Goal: Navigation & Orientation: Find specific page/section

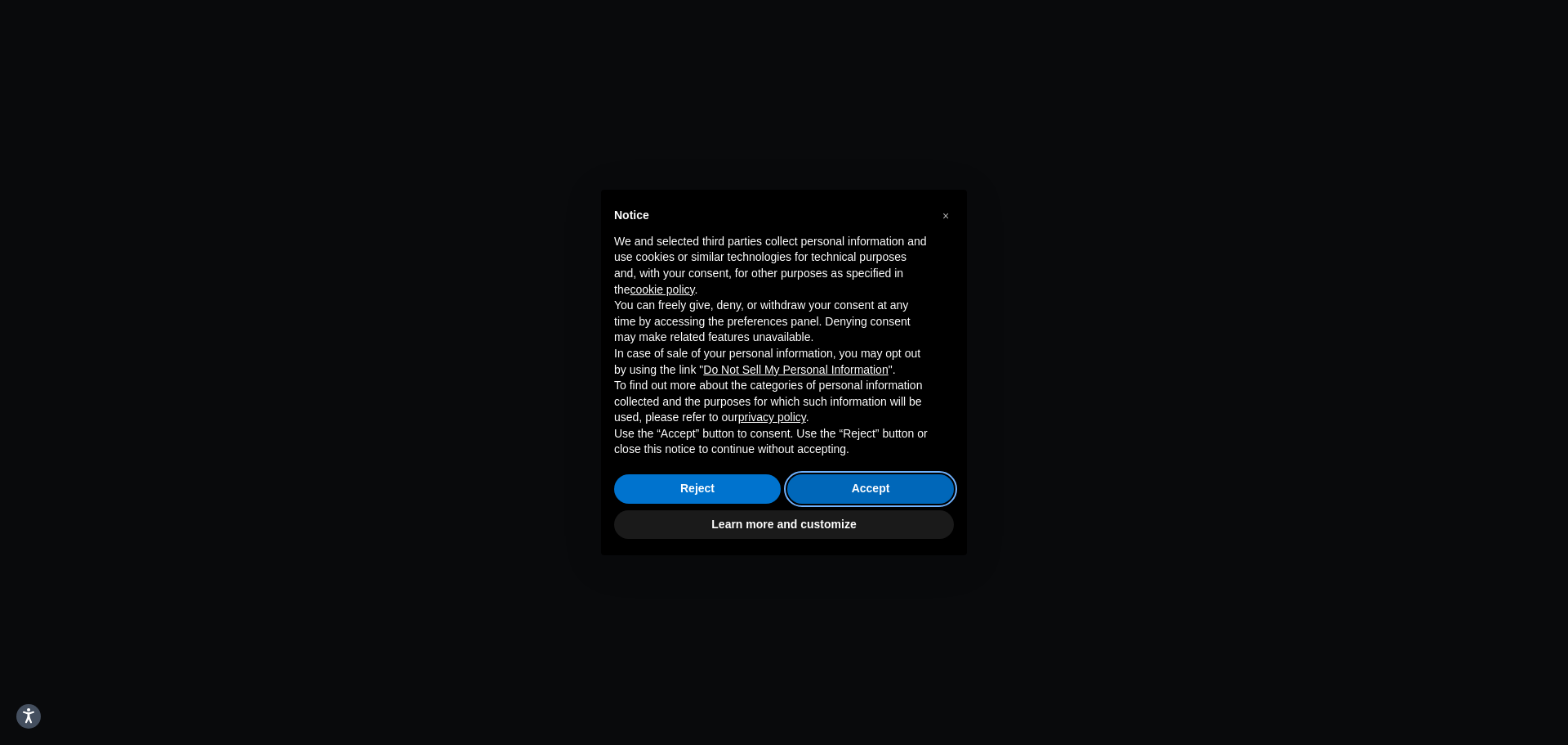
click at [845, 492] on button "Accept" at bounding box center [870, 488] width 167 height 29
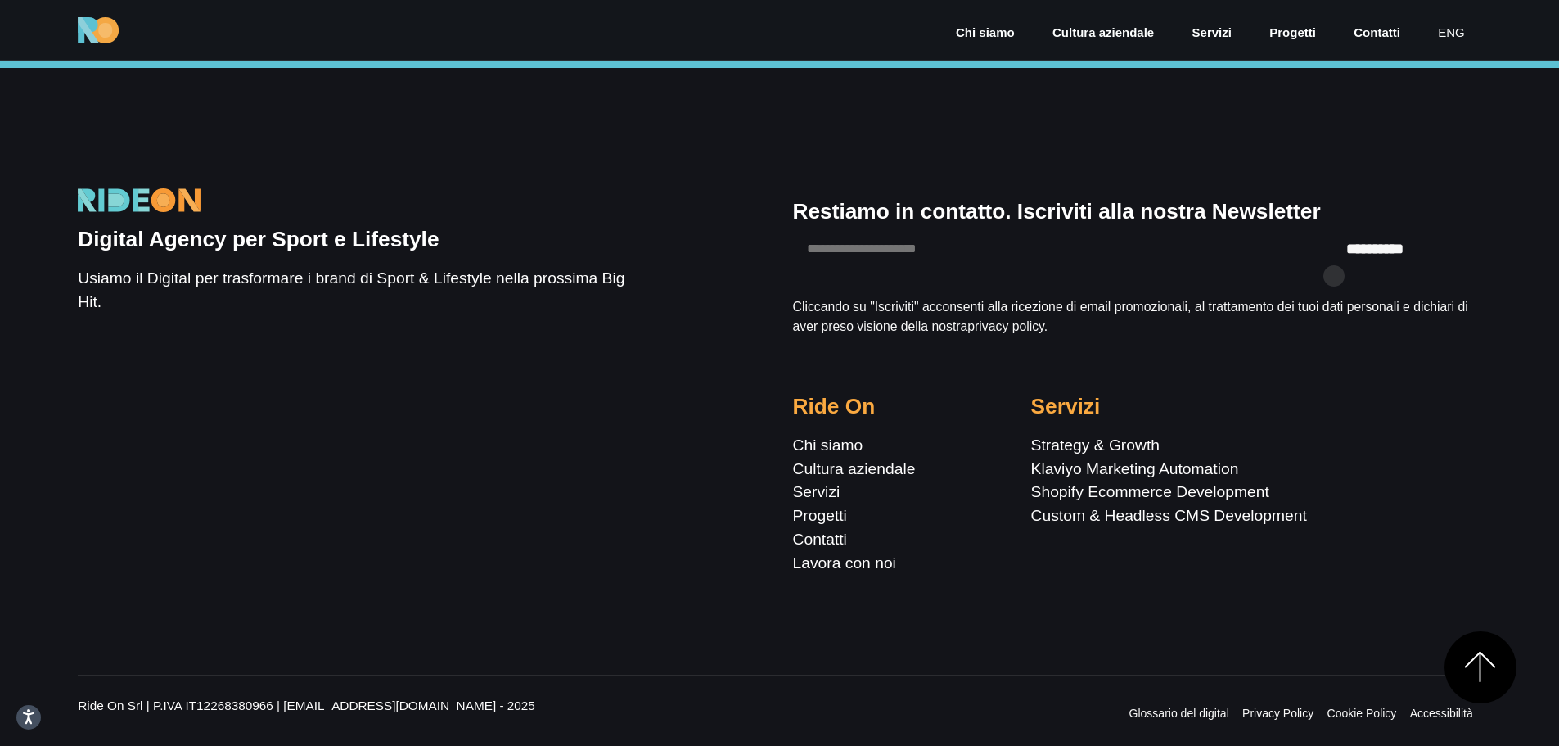
scroll to position [6081, 0]
click at [1066, 463] on link "Klaviyo Marketing Automation" at bounding box center [1135, 468] width 208 height 17
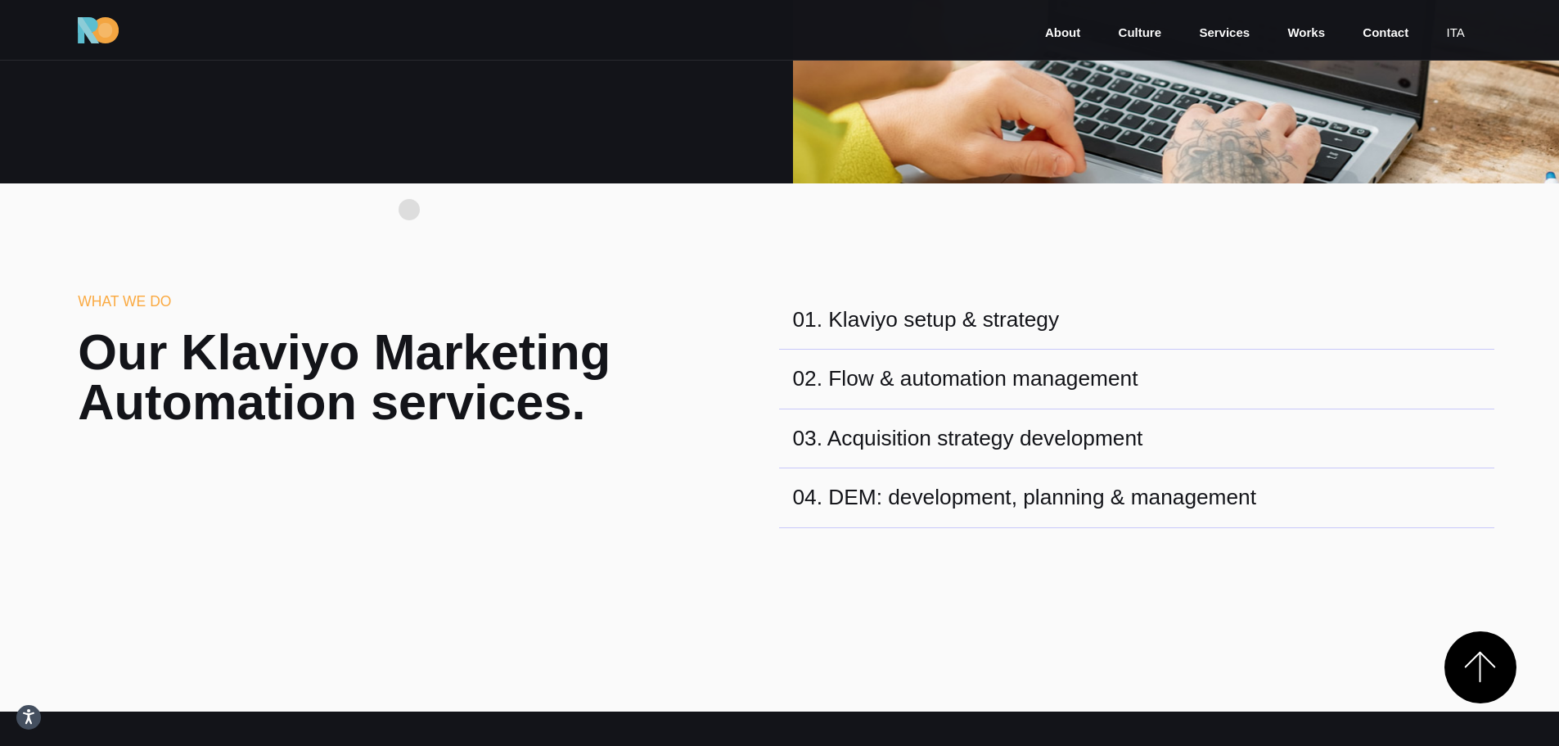
scroll to position [900, 0]
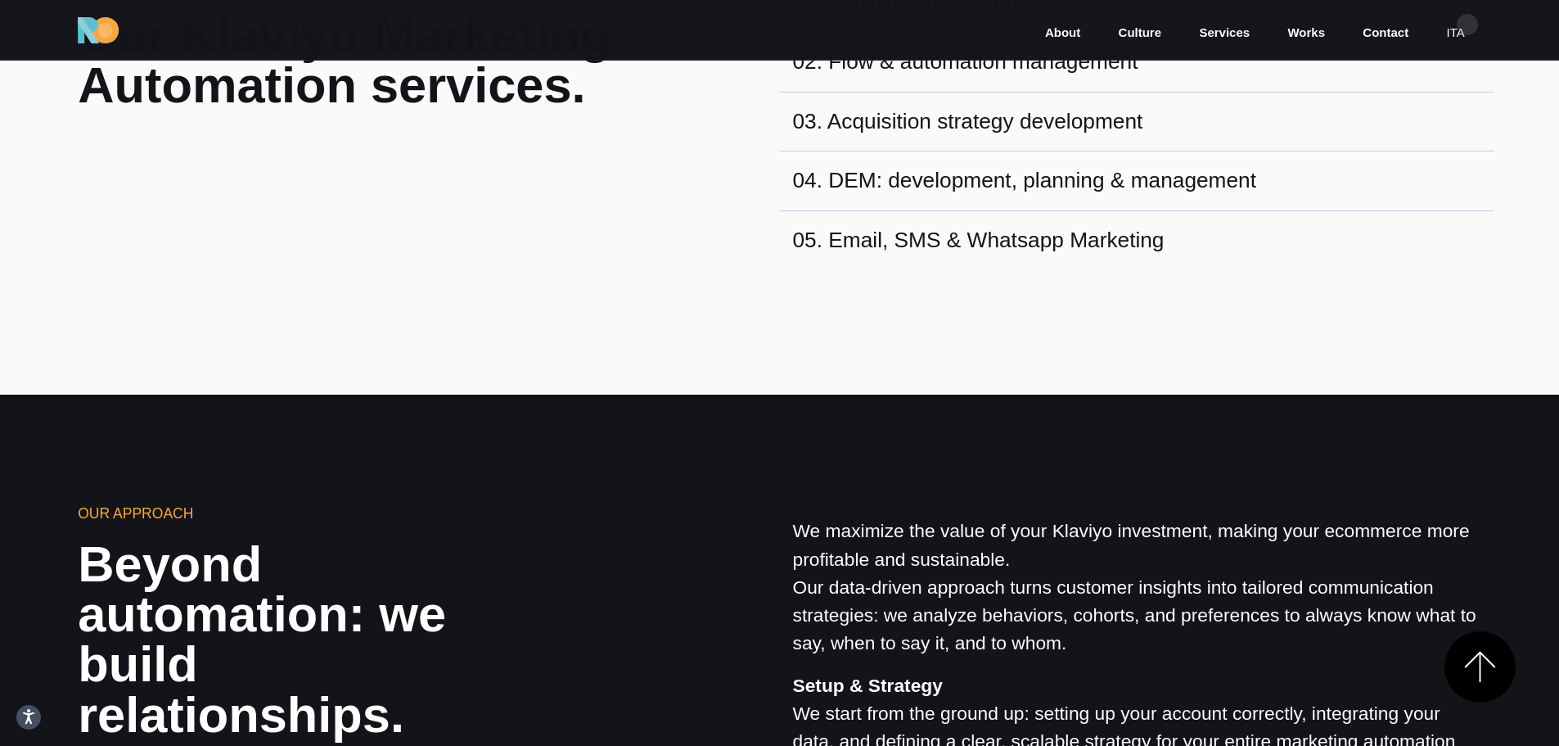
click at [1466, 26] on link "ita" at bounding box center [1455, 33] width 21 height 19
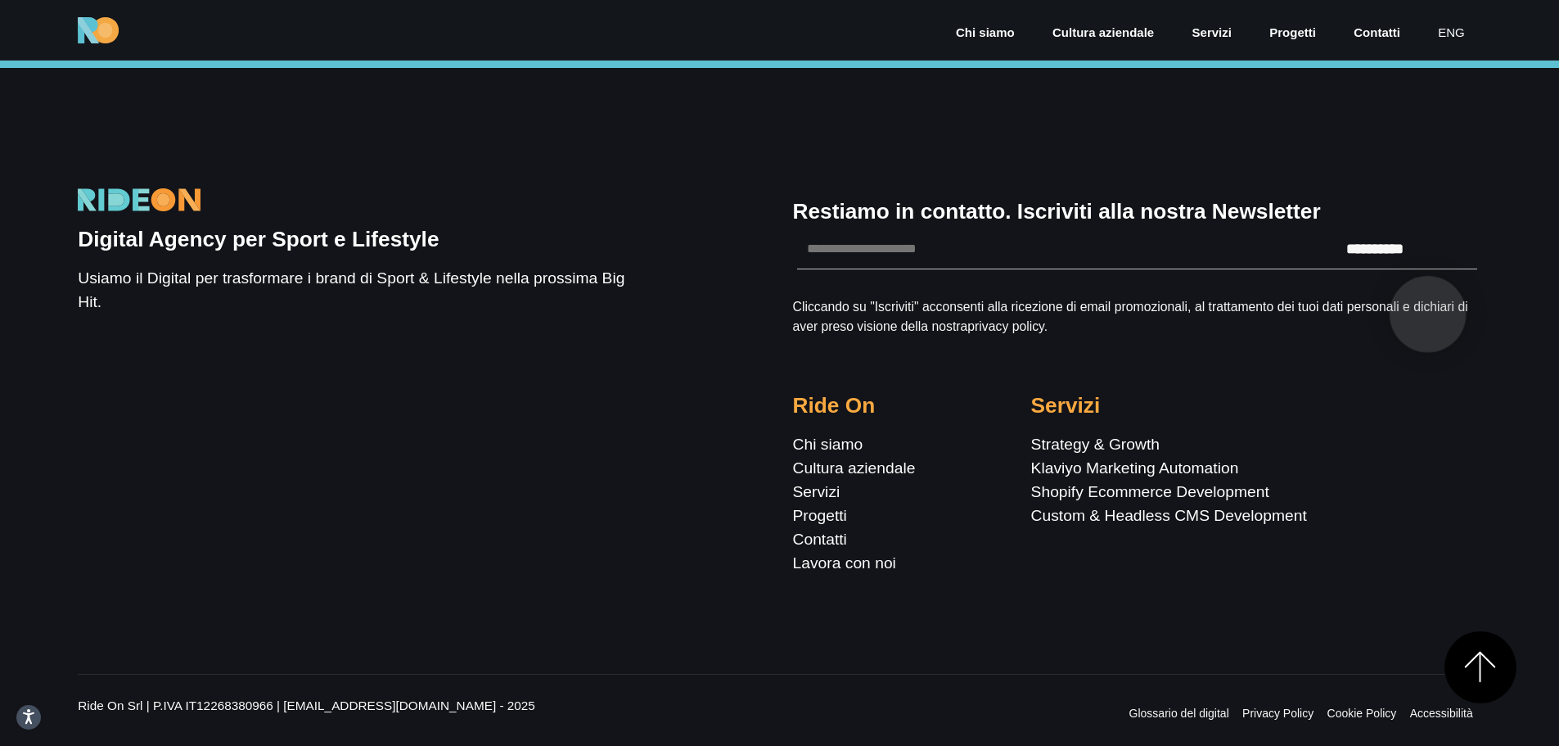
scroll to position [2291, 0]
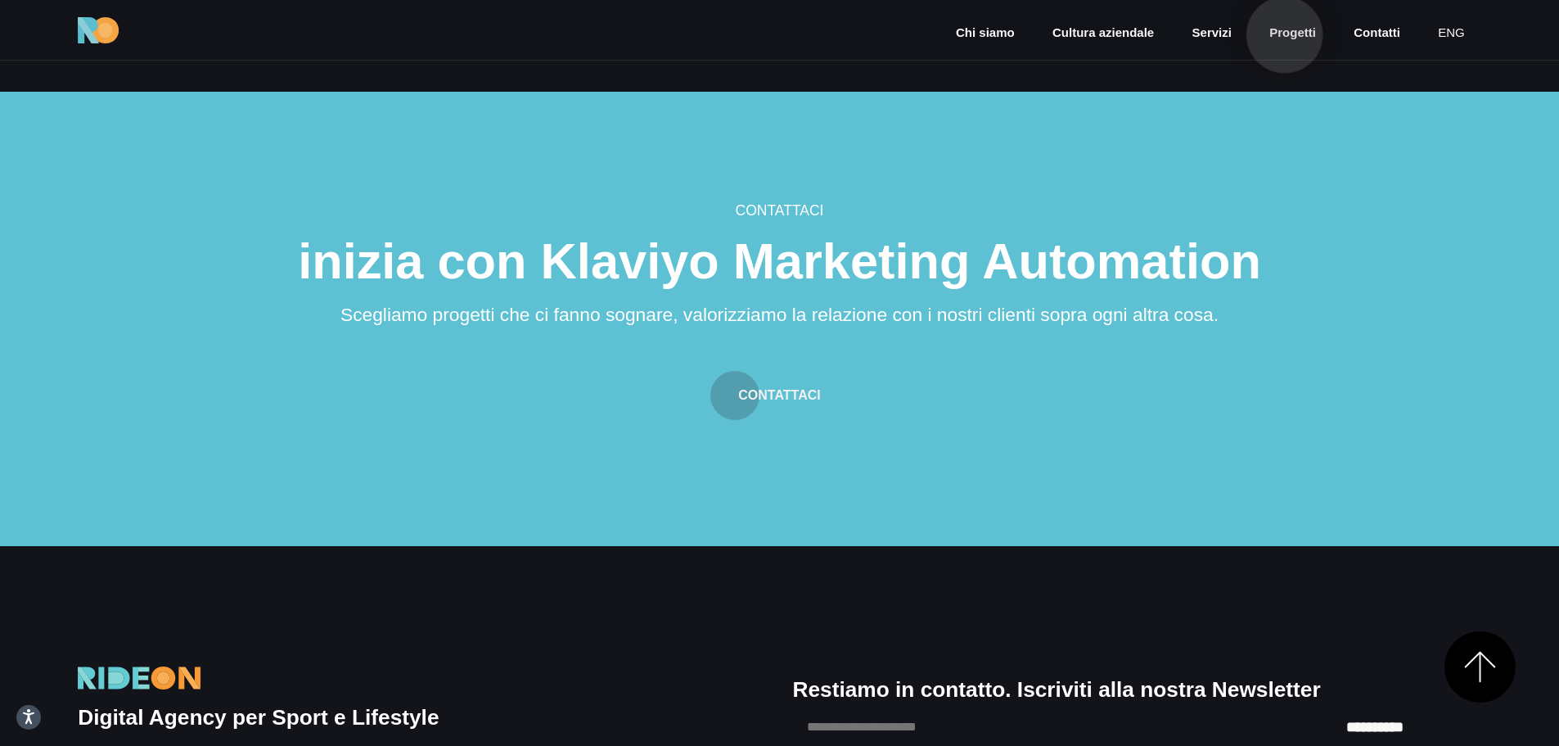
click at [1286, 35] on link "Progetti" at bounding box center [1293, 33] width 50 height 19
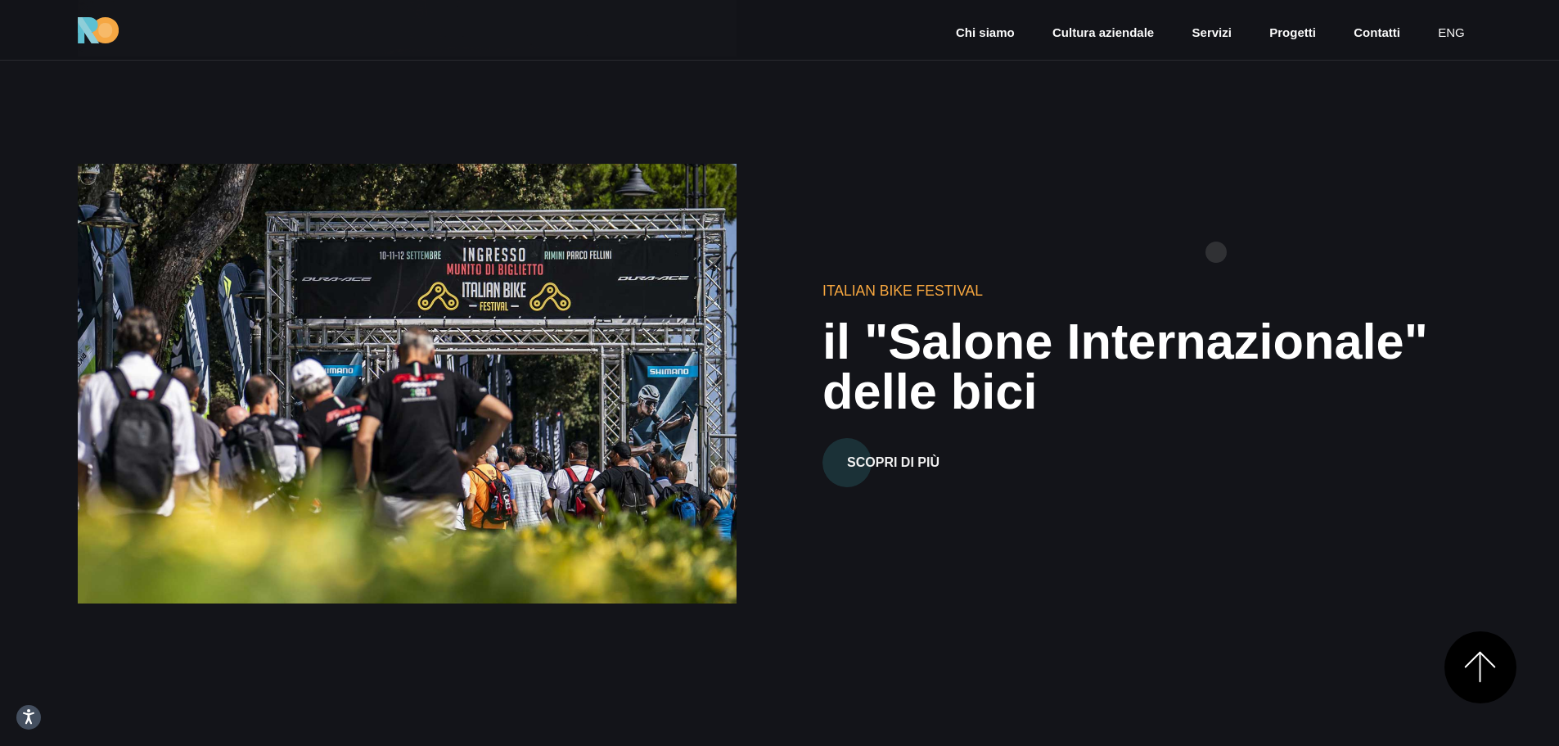
scroll to position [2455, 0]
